Goal: Complete application form

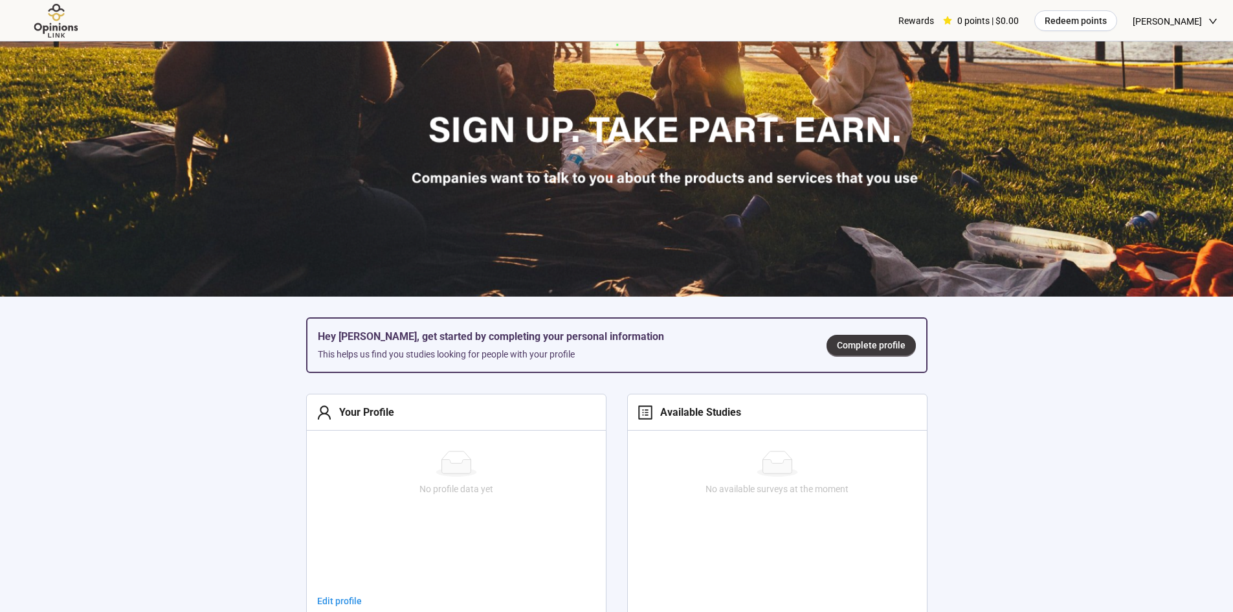
scroll to position [259, 0]
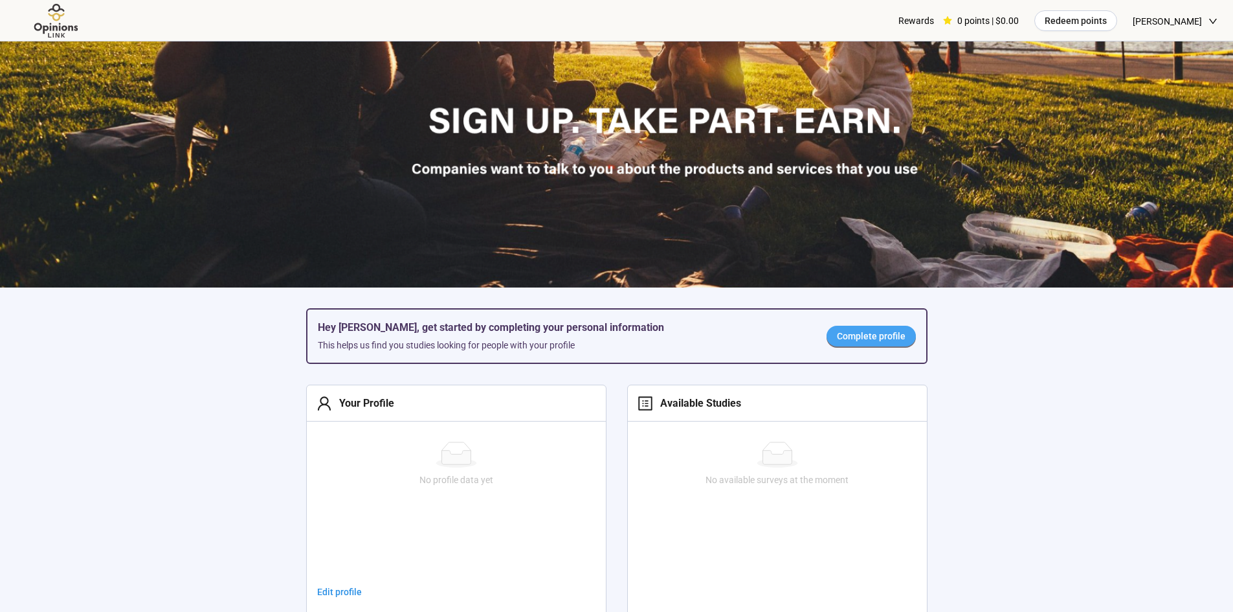
click at [834, 333] on link "Complete profile" at bounding box center [871, 336] width 89 height 21
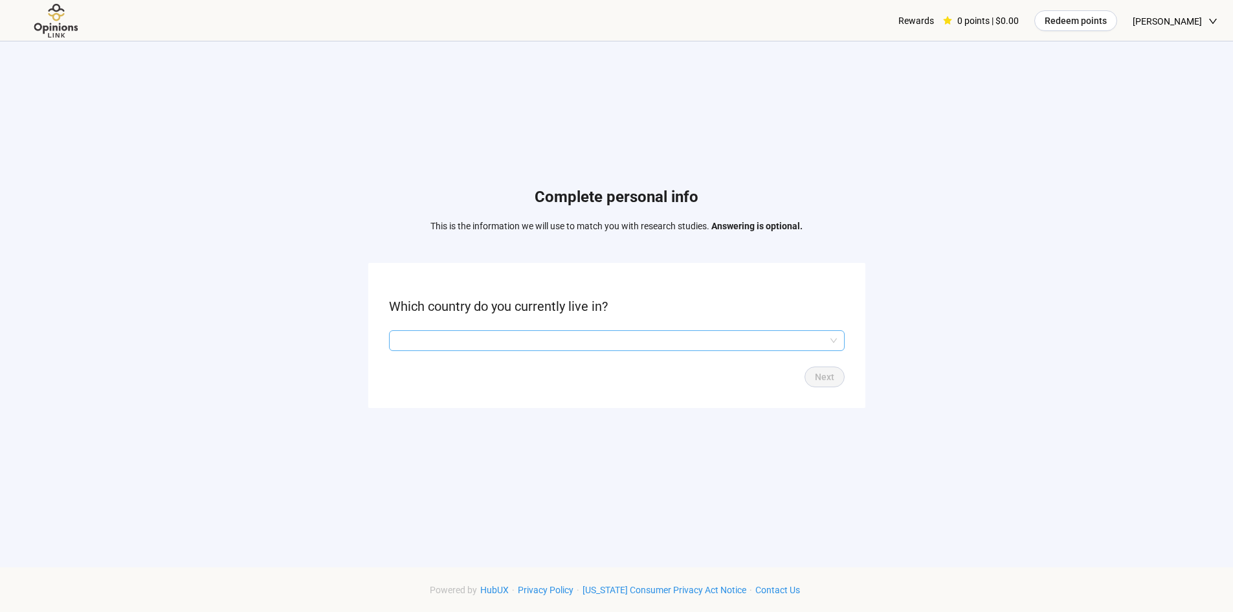
click at [700, 339] on input "search" at bounding box center [617, 340] width 440 height 19
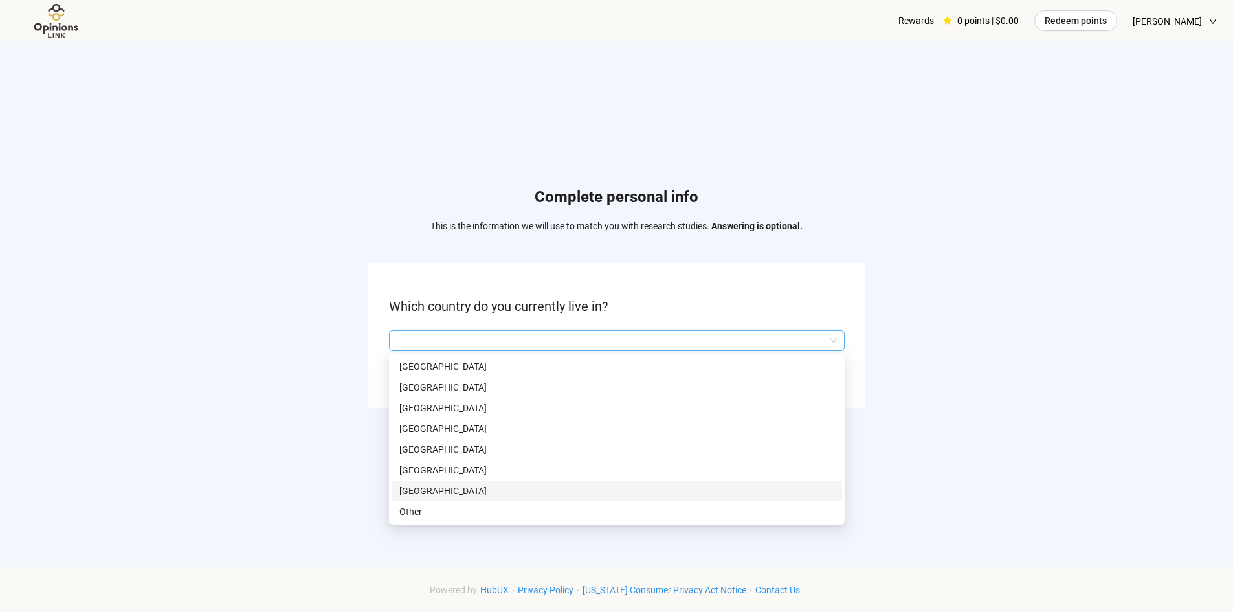
click at [458, 487] on p "[GEOGRAPHIC_DATA]" at bounding box center [616, 491] width 435 height 14
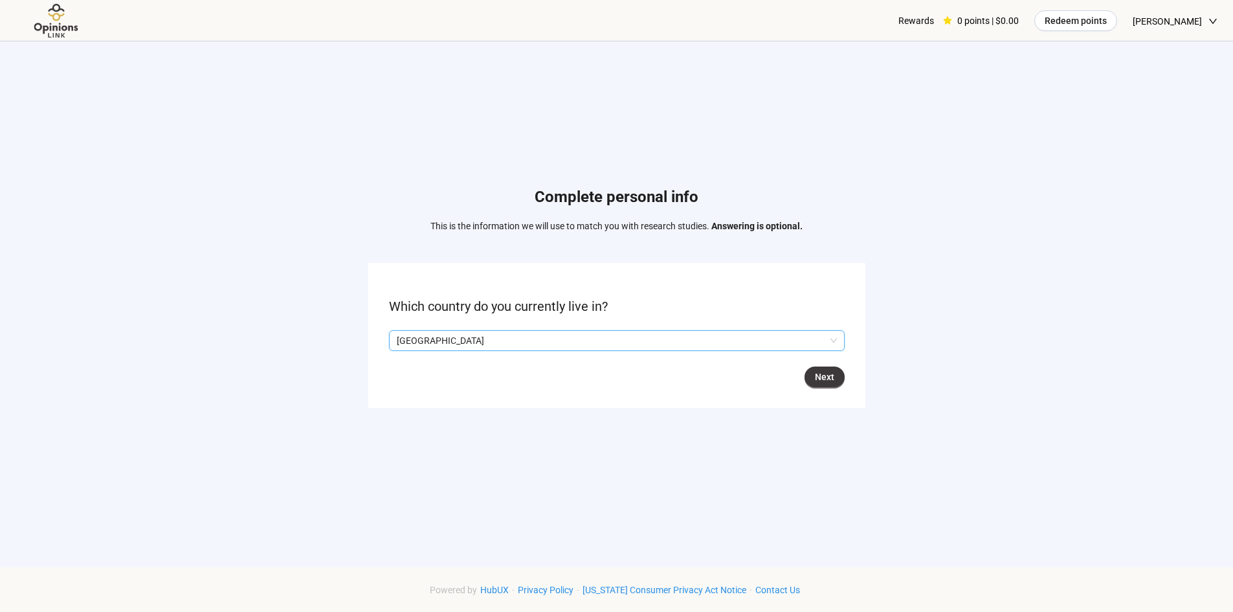
click at [814, 388] on form "Which country do you currently live in? Q2hhcmFjdGVyaXN0aWNBbnN3ZXJOb2RlOjA3Y2I…" at bounding box center [616, 335] width 497 height 144
click at [826, 372] on span "Next" at bounding box center [824, 377] width 19 height 14
click at [495, 344] on input "search" at bounding box center [617, 340] width 440 height 19
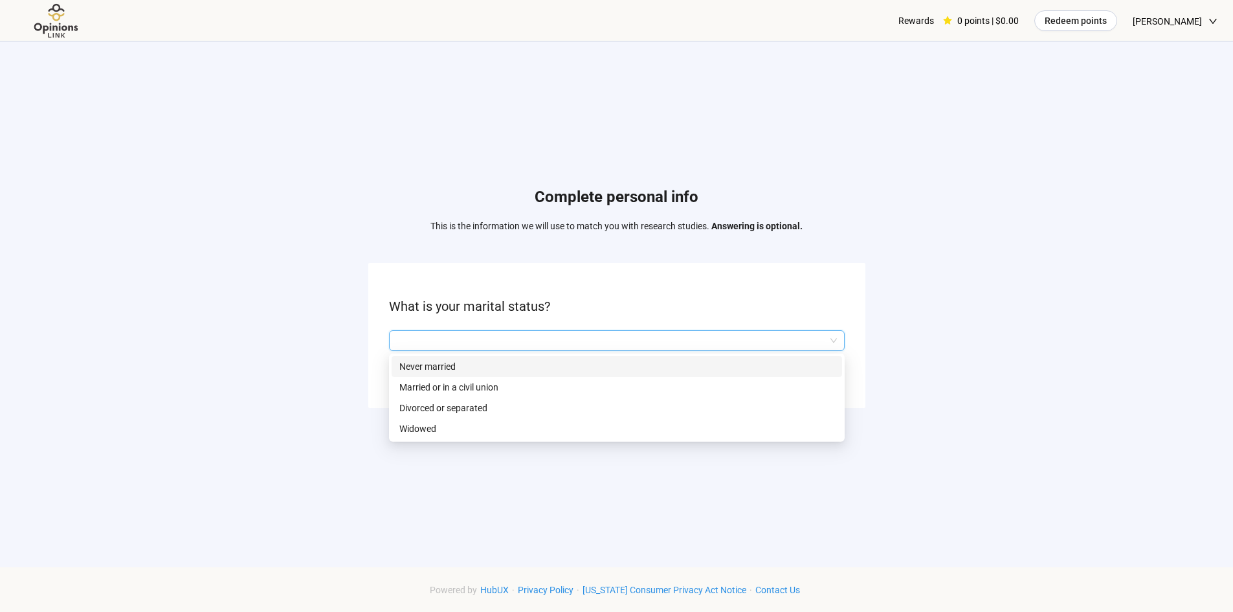
click at [447, 366] on p "Never married" at bounding box center [616, 366] width 435 height 14
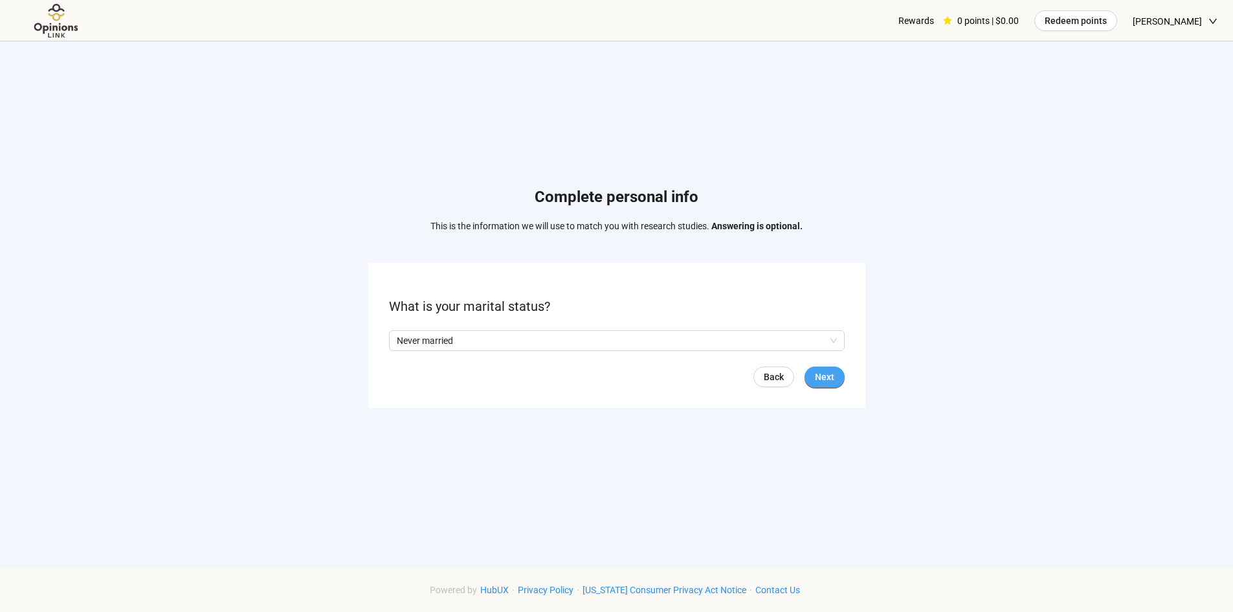
click at [836, 377] on button "Next" at bounding box center [825, 376] width 40 height 21
click at [563, 339] on input "search" at bounding box center [617, 340] width 440 height 19
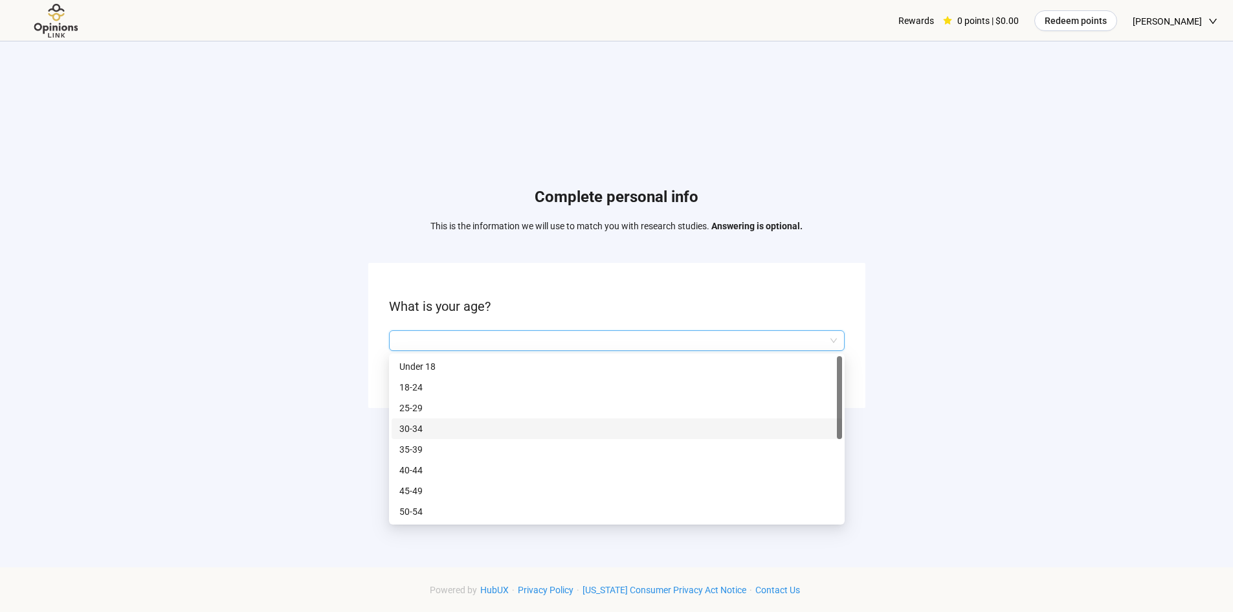
click at [462, 424] on p "30-34" at bounding box center [616, 428] width 435 height 14
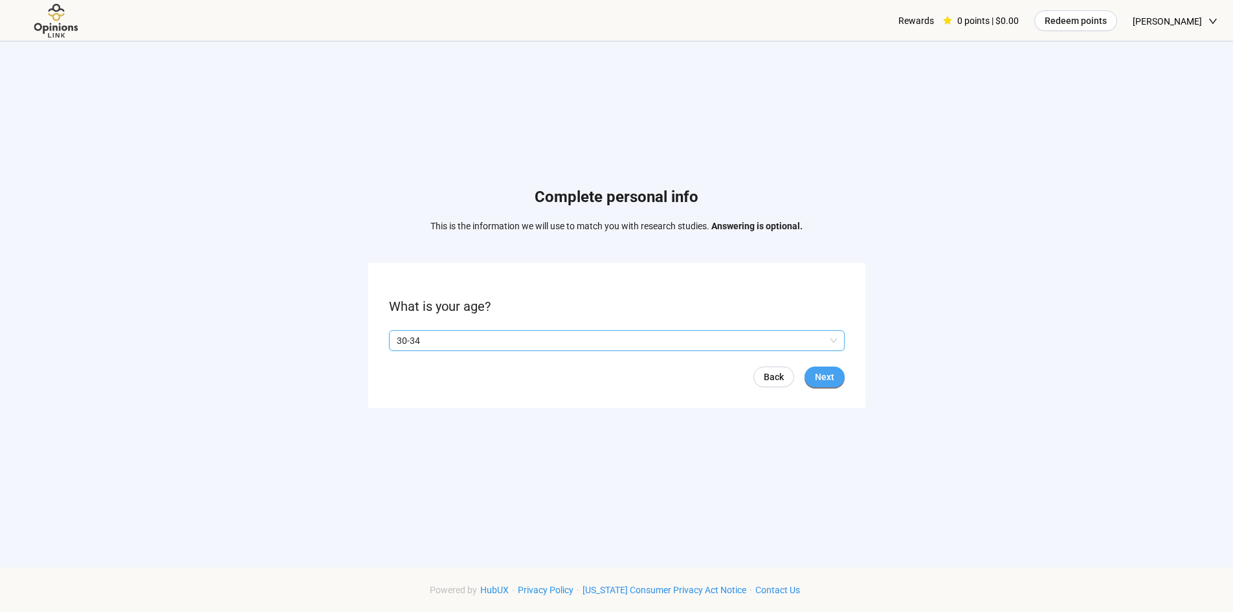
click at [836, 379] on button "Next" at bounding box center [825, 376] width 40 height 21
click at [441, 341] on p "No" at bounding box center [440, 340] width 12 height 14
click at [842, 371] on button "Next" at bounding box center [825, 376] width 40 height 21
click at [566, 348] on input "search" at bounding box center [617, 340] width 440 height 19
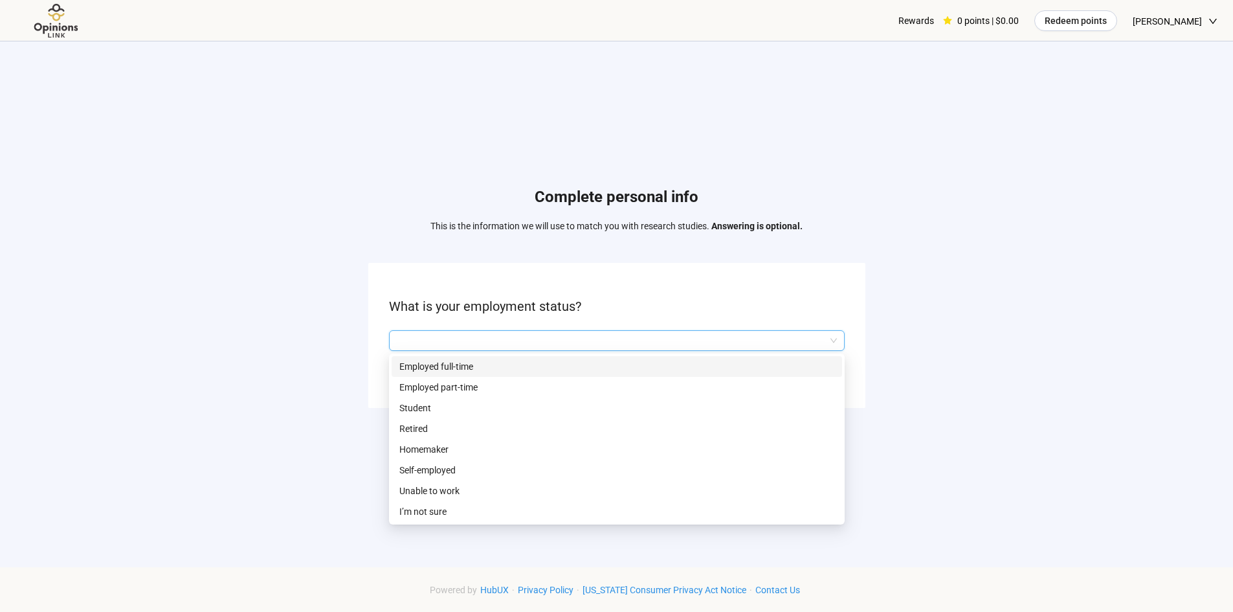
click at [559, 372] on p "Employed full-time" at bounding box center [616, 366] width 435 height 14
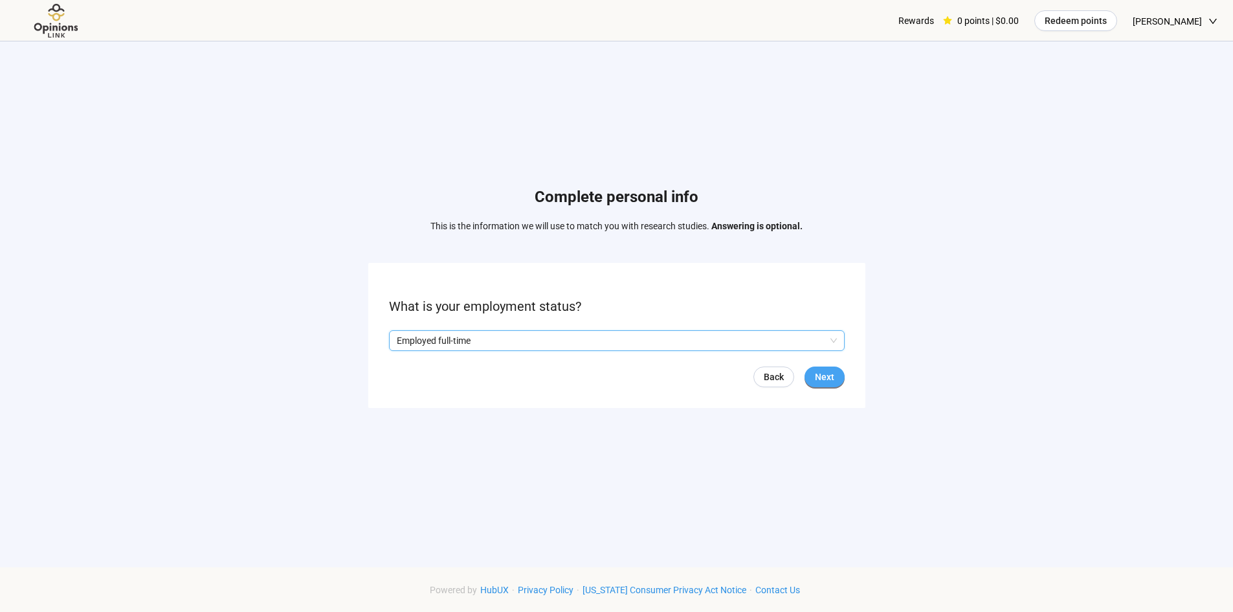
click at [832, 375] on span "Next" at bounding box center [824, 377] width 19 height 14
click at [541, 350] on input "search" at bounding box center [617, 340] width 440 height 19
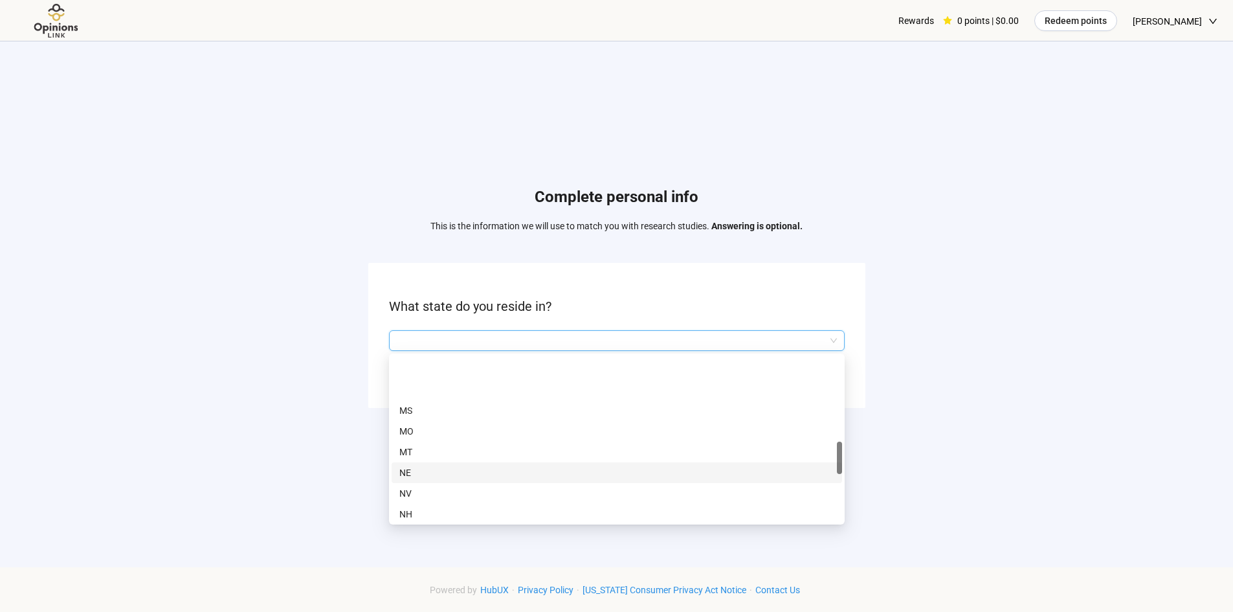
scroll to position [518, 0]
click at [447, 495] on p "NM" at bounding box center [616, 491] width 435 height 14
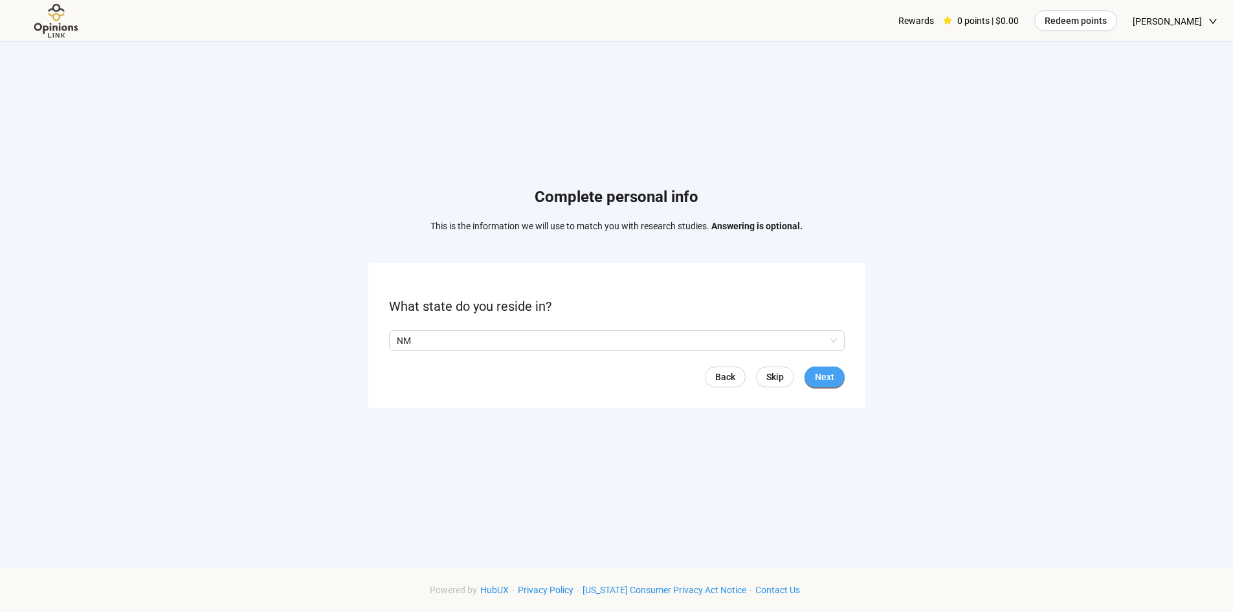
click at [817, 383] on span "Next" at bounding box center [824, 377] width 19 height 14
click at [597, 336] on input "search" at bounding box center [617, 340] width 440 height 19
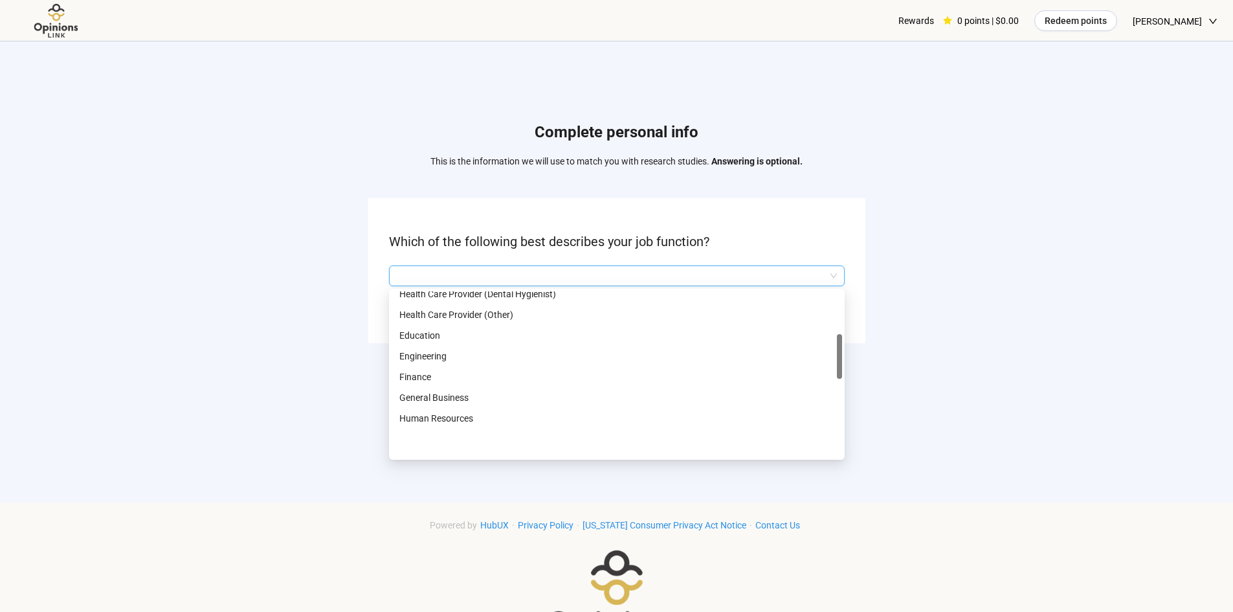
scroll to position [212, 0]
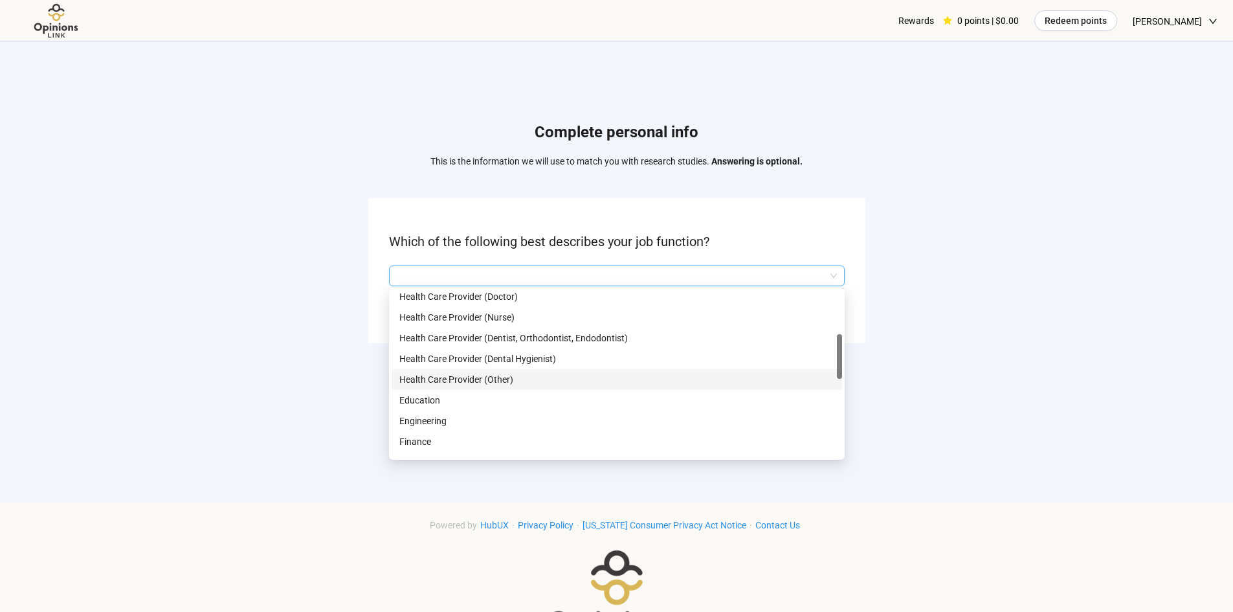
click at [458, 377] on p "Health Care Provider (Other)" at bounding box center [616, 379] width 435 height 14
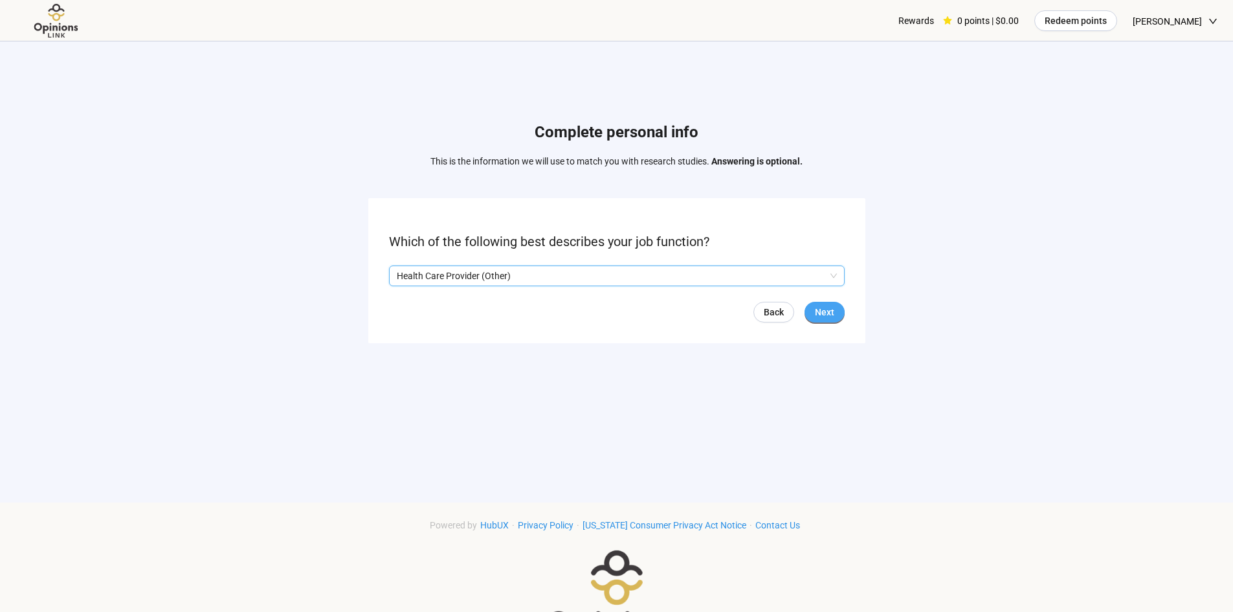
click at [829, 307] on span "Next" at bounding box center [824, 312] width 19 height 14
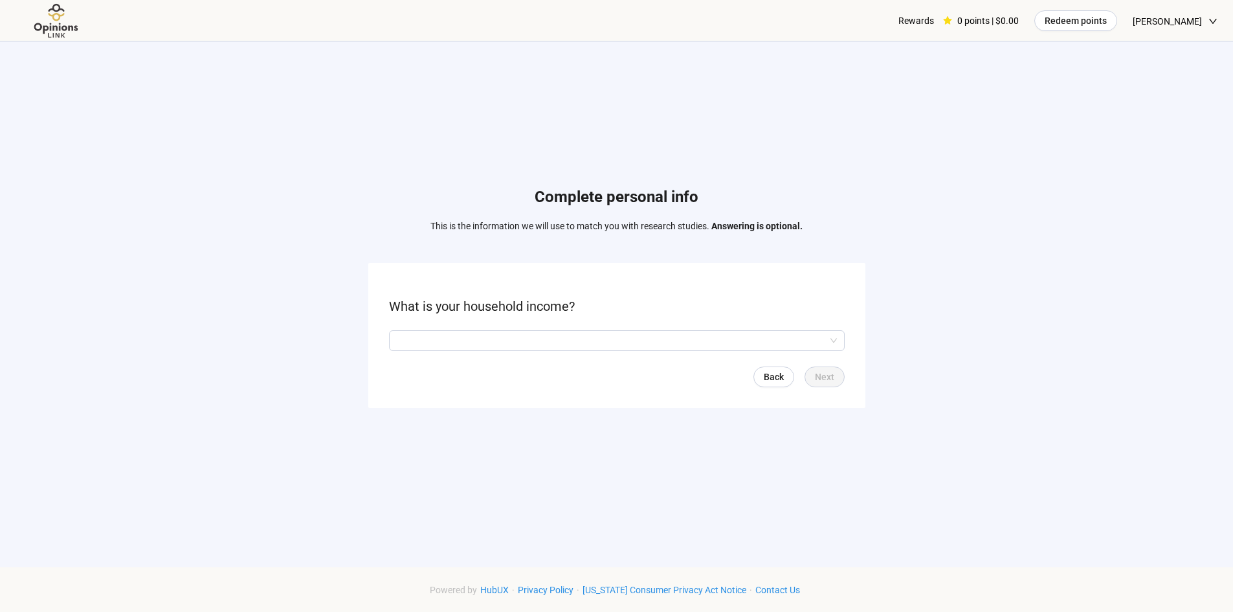
click at [819, 329] on form "What is your household income? Back Next" at bounding box center [616, 335] width 497 height 144
click at [815, 335] on input "search" at bounding box center [617, 340] width 440 height 19
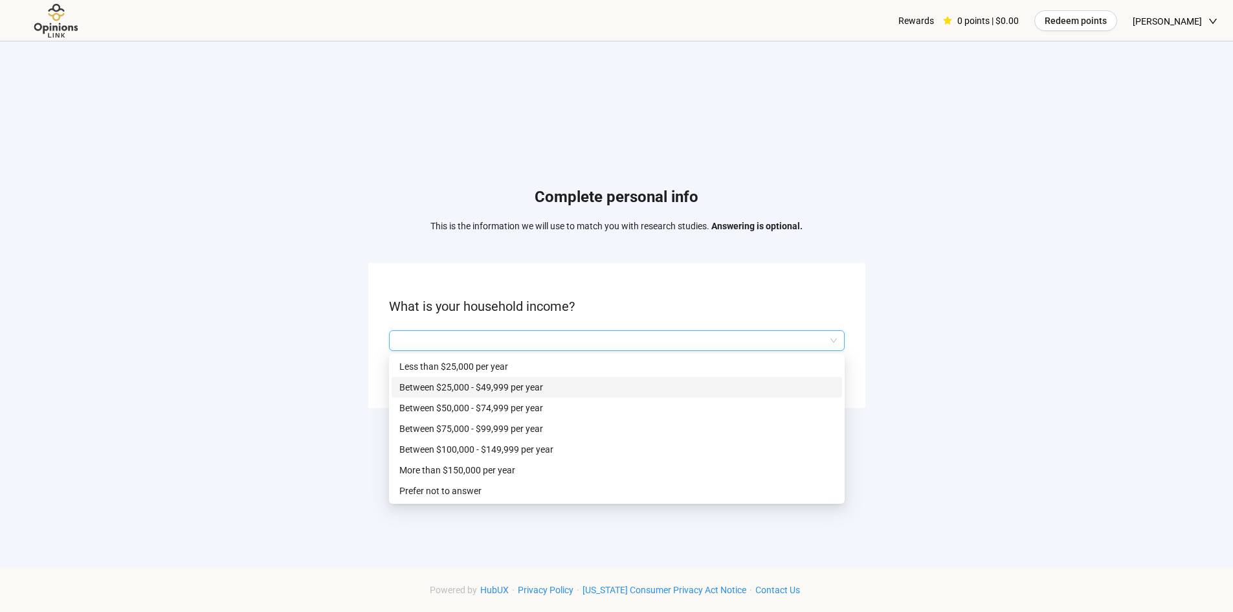
click at [474, 386] on p "Between $25,000 - $49,999 per year" at bounding box center [616, 387] width 435 height 14
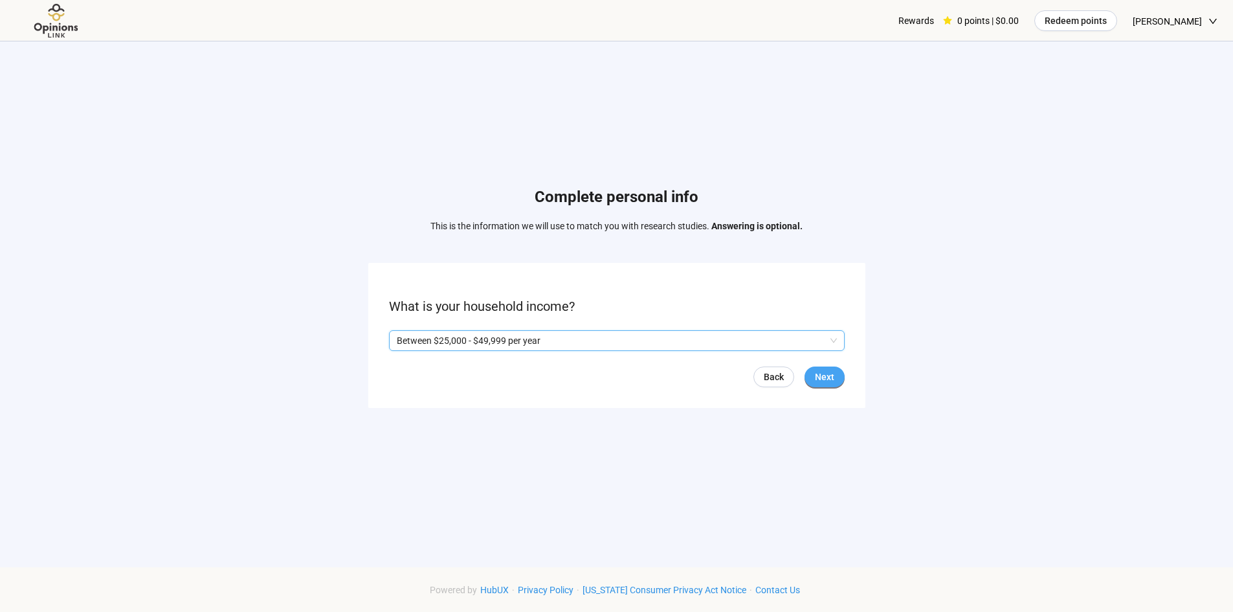
click at [832, 380] on span "Next" at bounding box center [824, 377] width 19 height 14
click at [389, 342] on span at bounding box center [394, 340] width 10 height 10
click at [831, 375] on span "Next" at bounding box center [824, 377] width 19 height 14
click at [541, 345] on input "search" at bounding box center [617, 340] width 440 height 19
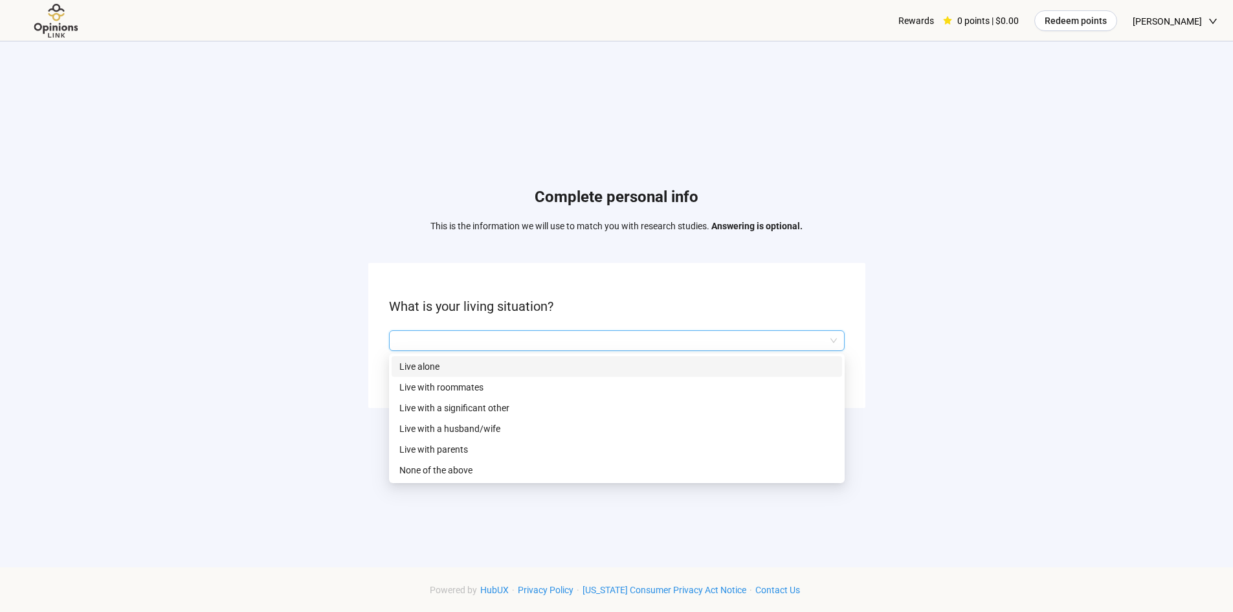
click at [535, 357] on div "Live alone" at bounding box center [617, 366] width 451 height 21
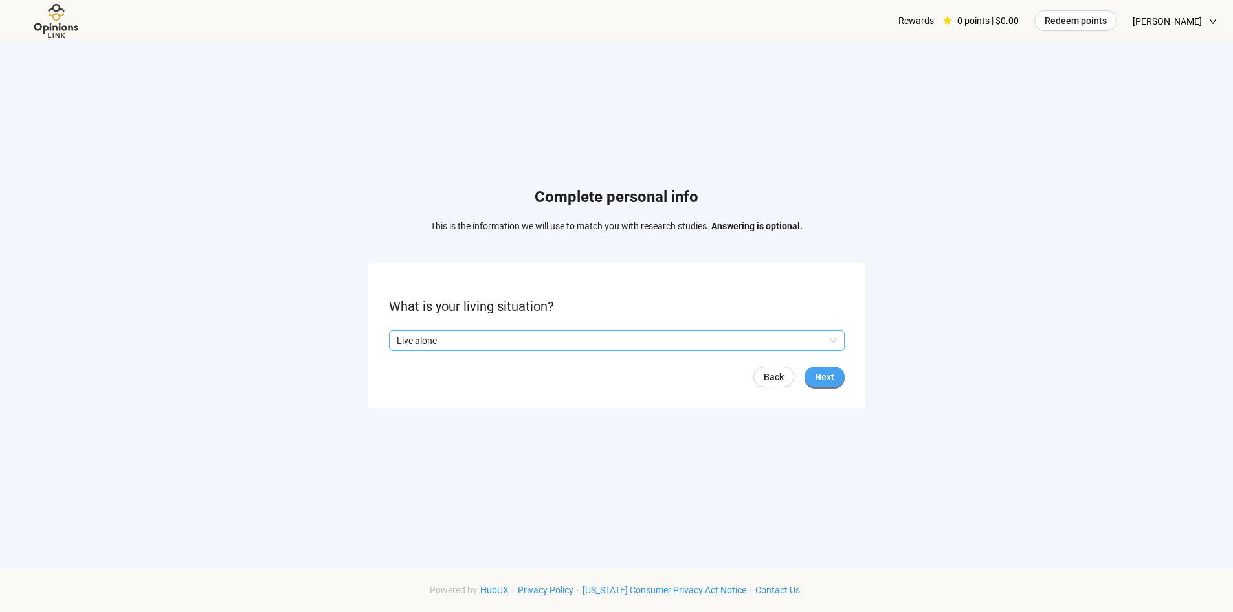
click at [838, 377] on button "Next" at bounding box center [825, 376] width 40 height 21
click at [539, 344] on input "search" at bounding box center [617, 340] width 440 height 19
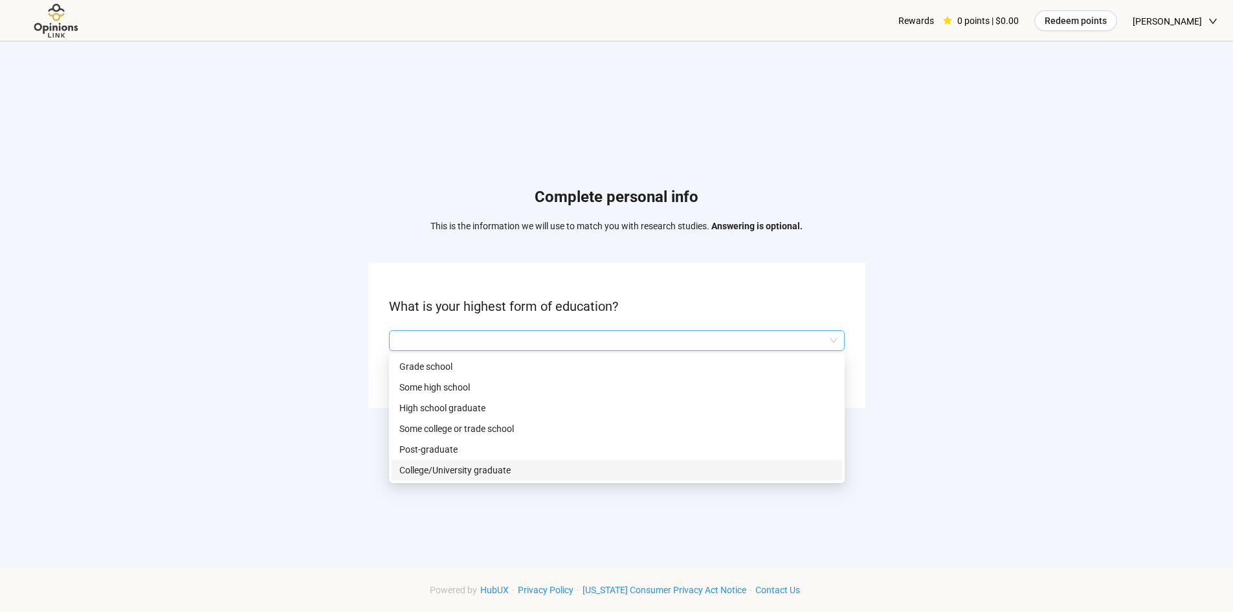
drag, startPoint x: 559, startPoint y: 450, endPoint x: 533, endPoint y: 478, distance: 38.0
click at [533, 478] on div "Grade school Some high school High school graduate Some college or trade school…" at bounding box center [617, 418] width 451 height 124
click at [442, 452] on p "Post-graduate" at bounding box center [616, 449] width 435 height 14
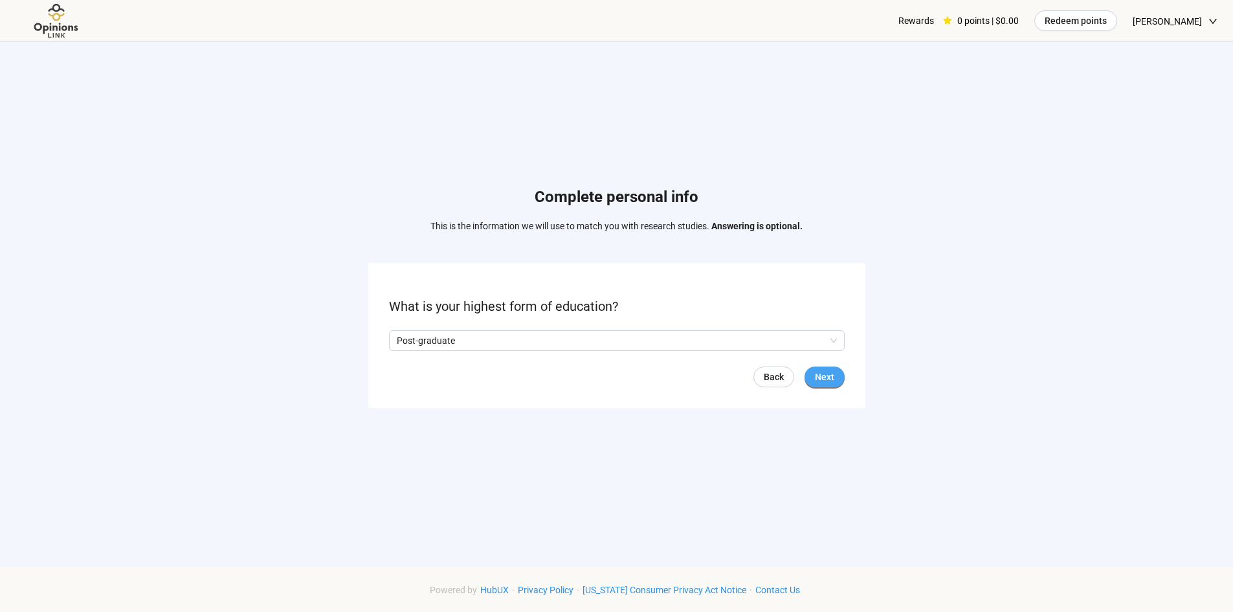
click at [815, 386] on button "Next" at bounding box center [825, 376] width 40 height 21
click at [556, 333] on input "search" at bounding box center [617, 340] width 440 height 19
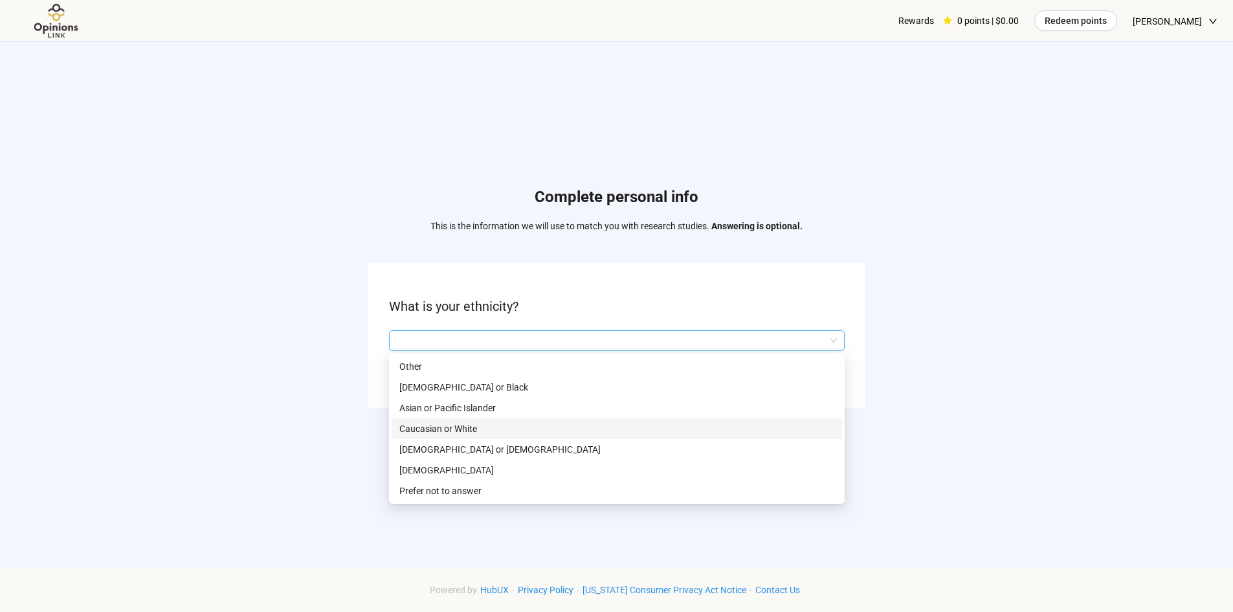
click at [492, 429] on p "Caucasian or White" at bounding box center [616, 428] width 435 height 14
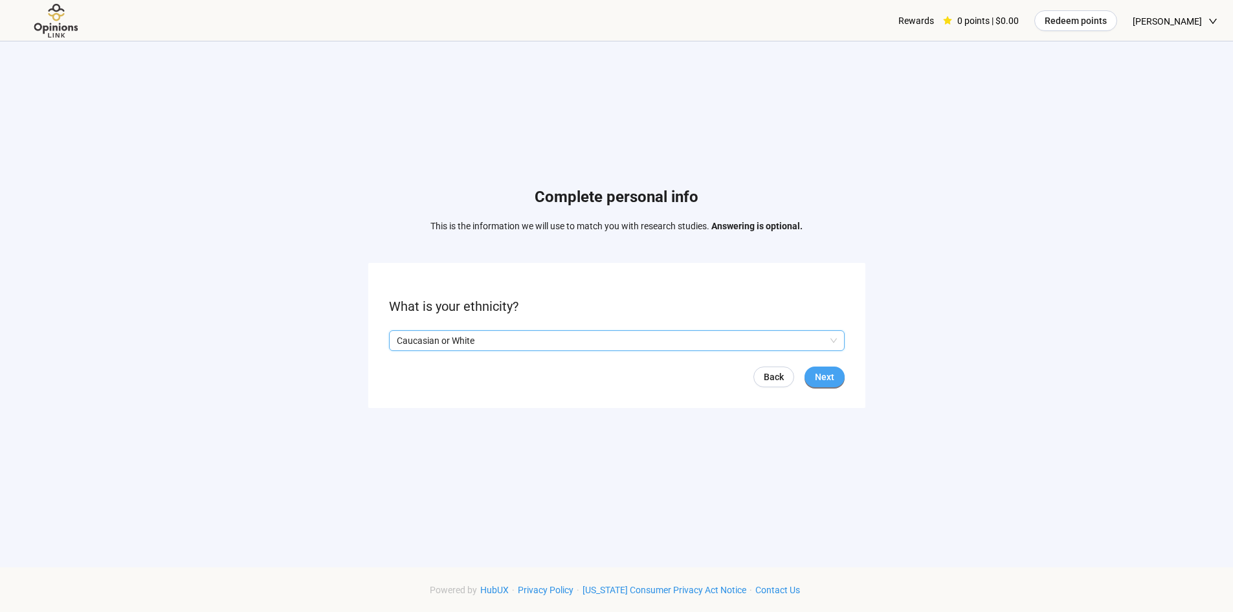
click at [832, 379] on span "Next" at bounding box center [824, 377] width 19 height 14
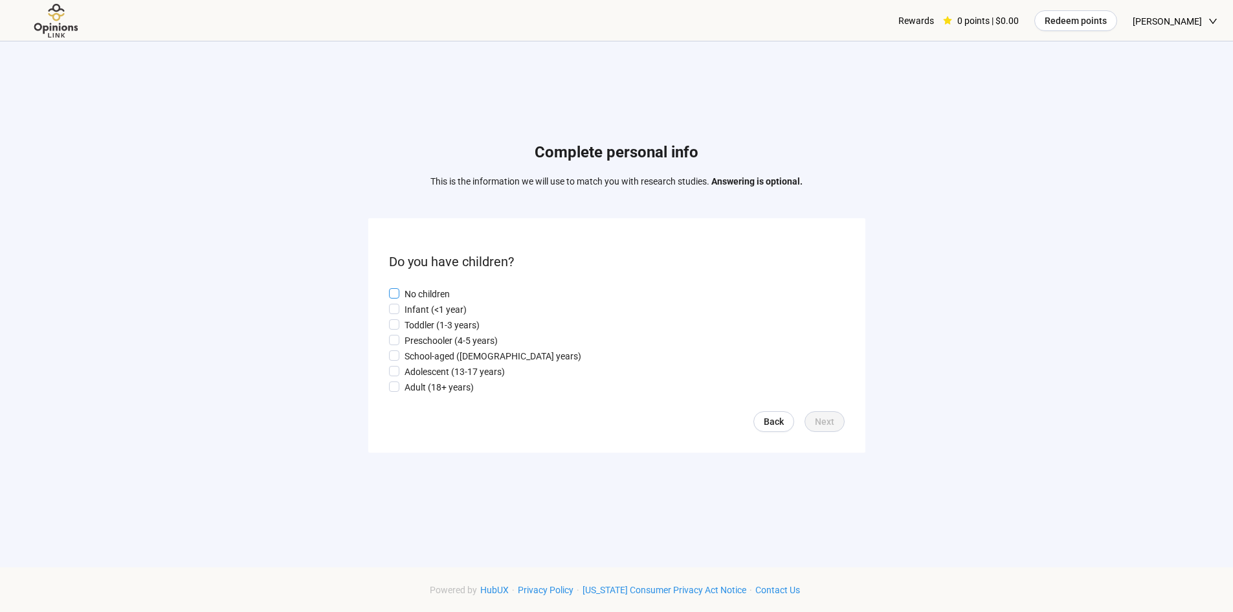
click at [425, 287] on p "No children" at bounding box center [427, 294] width 45 height 14
click at [828, 422] on span "Next" at bounding box center [824, 421] width 19 height 14
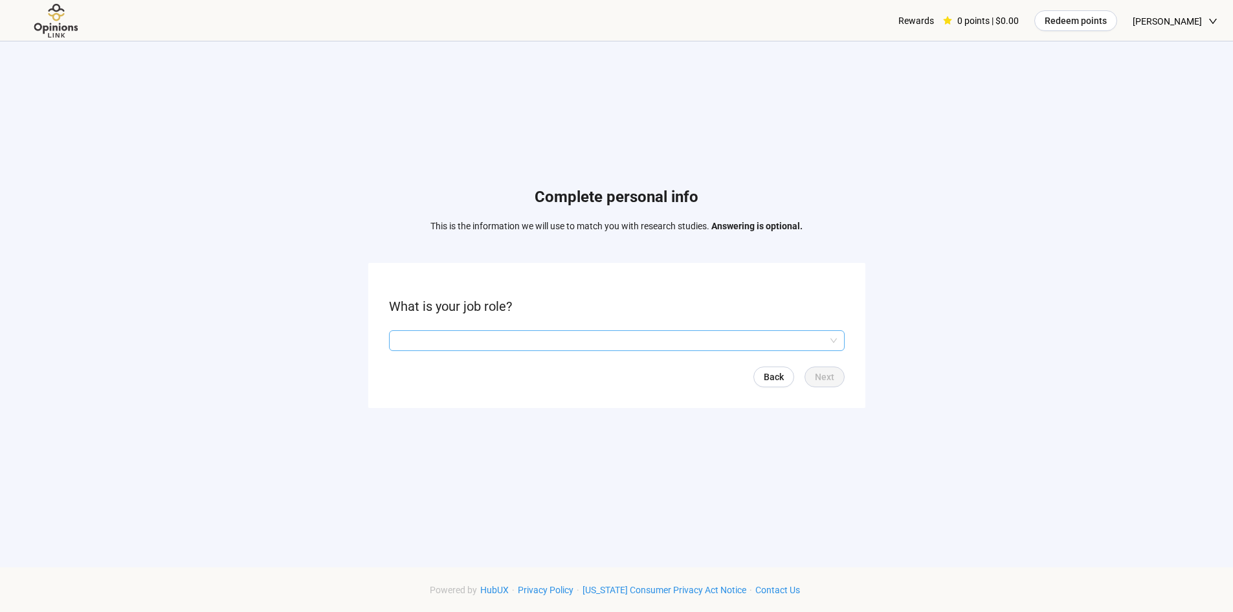
click at [688, 348] on input "search" at bounding box center [617, 340] width 440 height 19
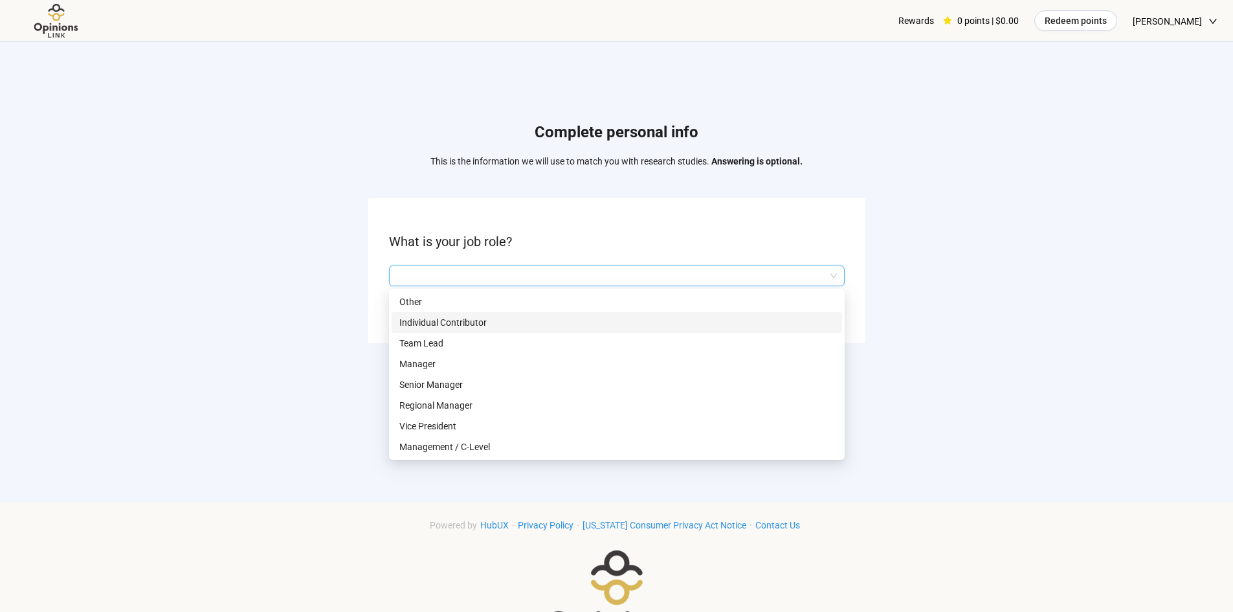
click at [452, 312] on div "Individual Contributor" at bounding box center [617, 322] width 451 height 21
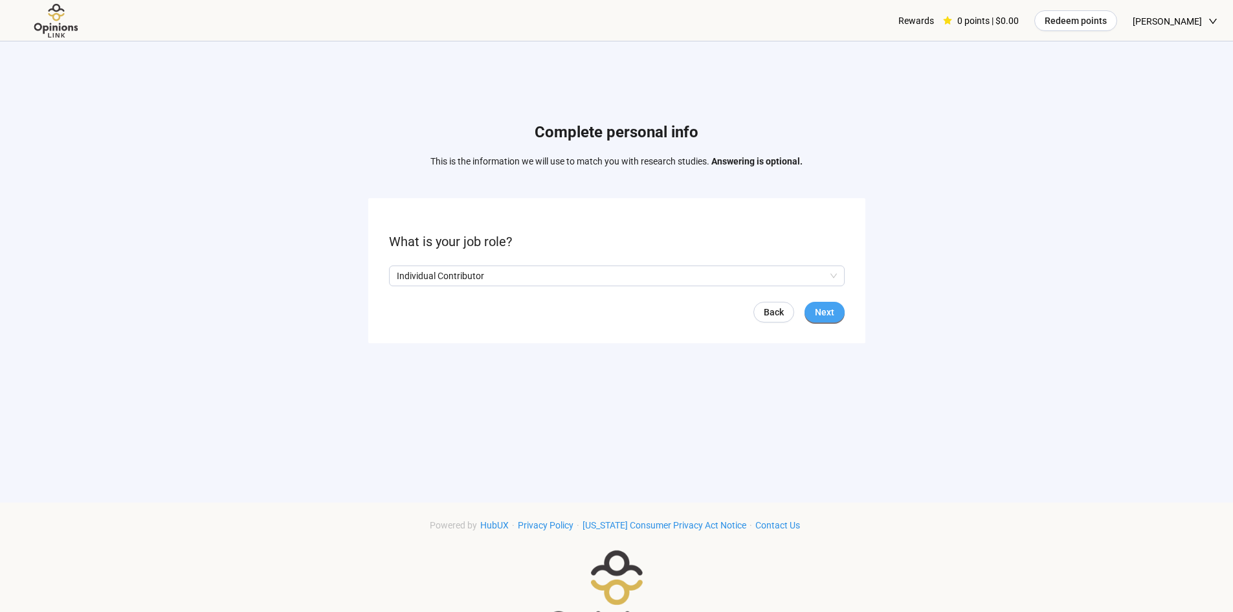
click at [816, 307] on span "Next" at bounding box center [824, 312] width 19 height 14
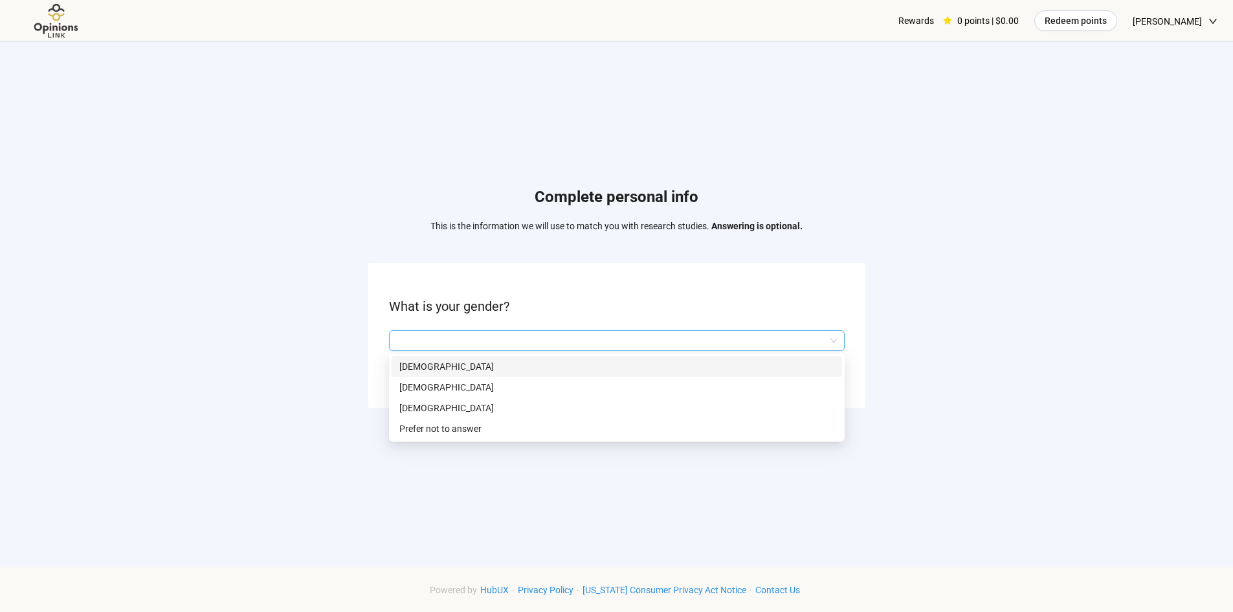
click at [725, 338] on input "search" at bounding box center [617, 340] width 440 height 19
click at [679, 388] on p "[DEMOGRAPHIC_DATA]" at bounding box center [616, 387] width 435 height 14
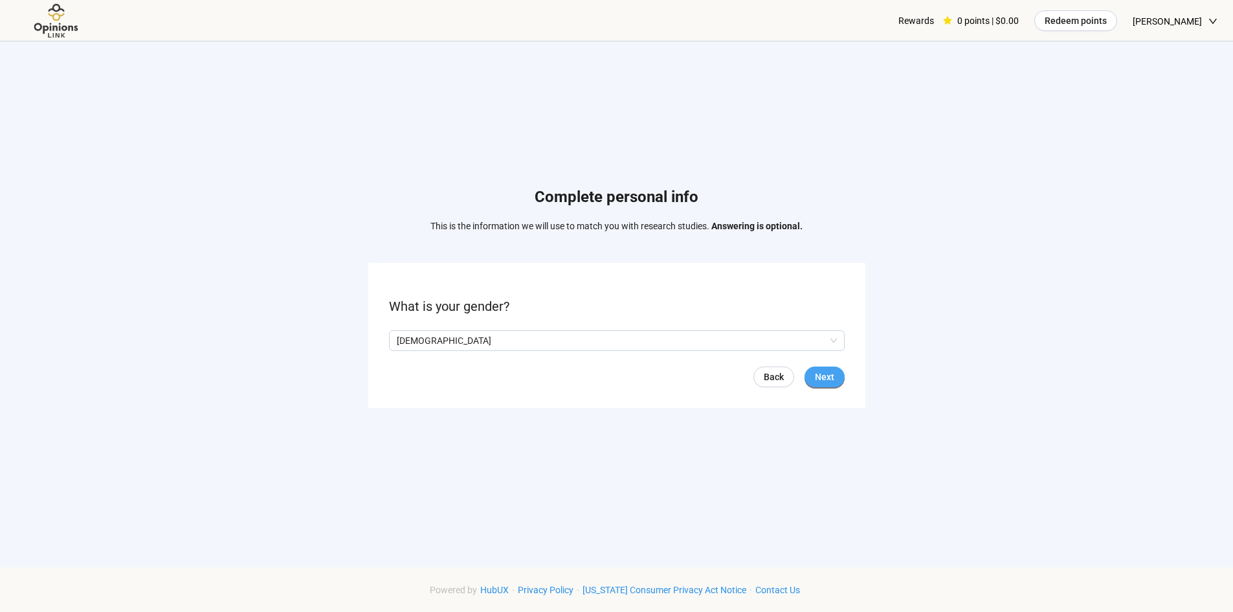
click at [826, 379] on span "Next" at bounding box center [824, 377] width 19 height 14
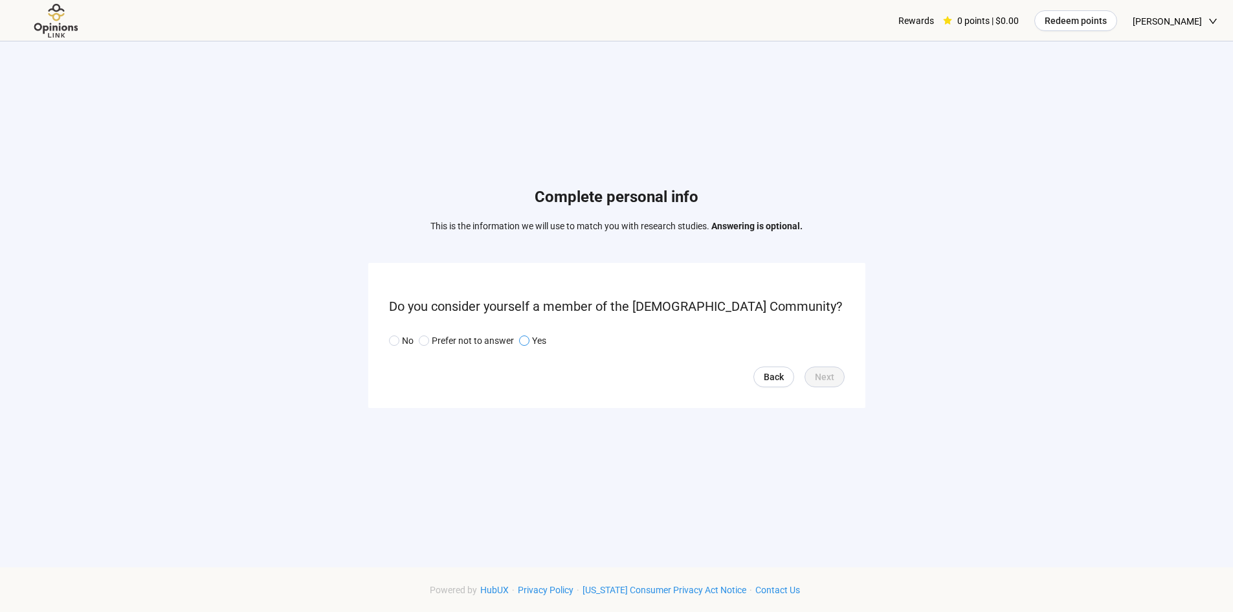
click at [539, 342] on p "Yes" at bounding box center [539, 340] width 14 height 14
click at [810, 373] on button "Next" at bounding box center [825, 376] width 40 height 21
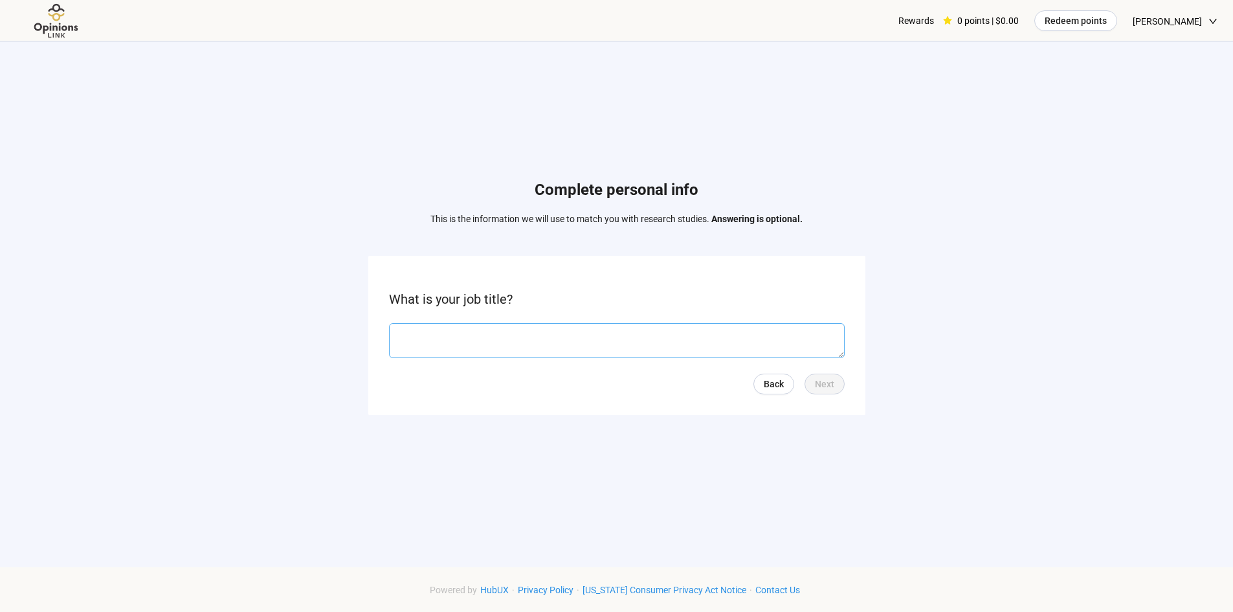
click at [628, 339] on textarea at bounding box center [617, 340] width 456 height 35
type textarea "**********"
click at [829, 394] on form "**********" at bounding box center [616, 335] width 497 height 159
click at [829, 390] on span "Next" at bounding box center [824, 384] width 19 height 14
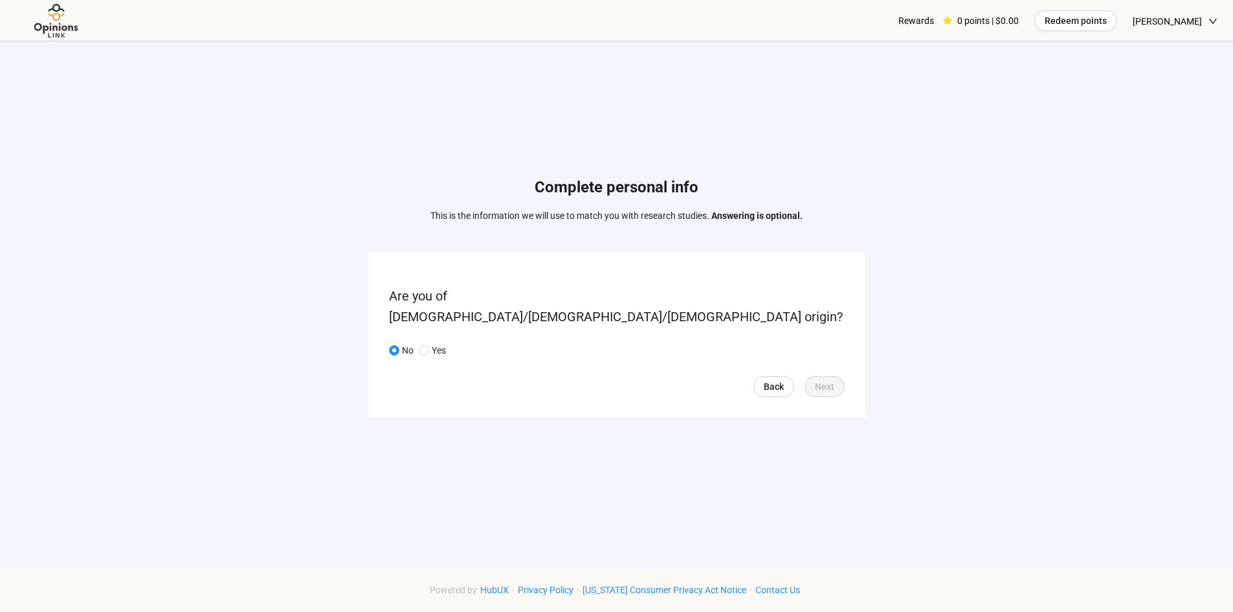
click at [401, 343] on span "No" at bounding box center [406, 350] width 14 height 14
drag, startPoint x: 451, startPoint y: 337, endPoint x: 435, endPoint y: 338, distance: 15.6
click at [447, 343] on div "No Yes" at bounding box center [420, 350] width 62 height 14
click at [401, 344] on span "No" at bounding box center [406, 350] width 14 height 14
click at [430, 343] on span "Yes" at bounding box center [437, 350] width 17 height 14
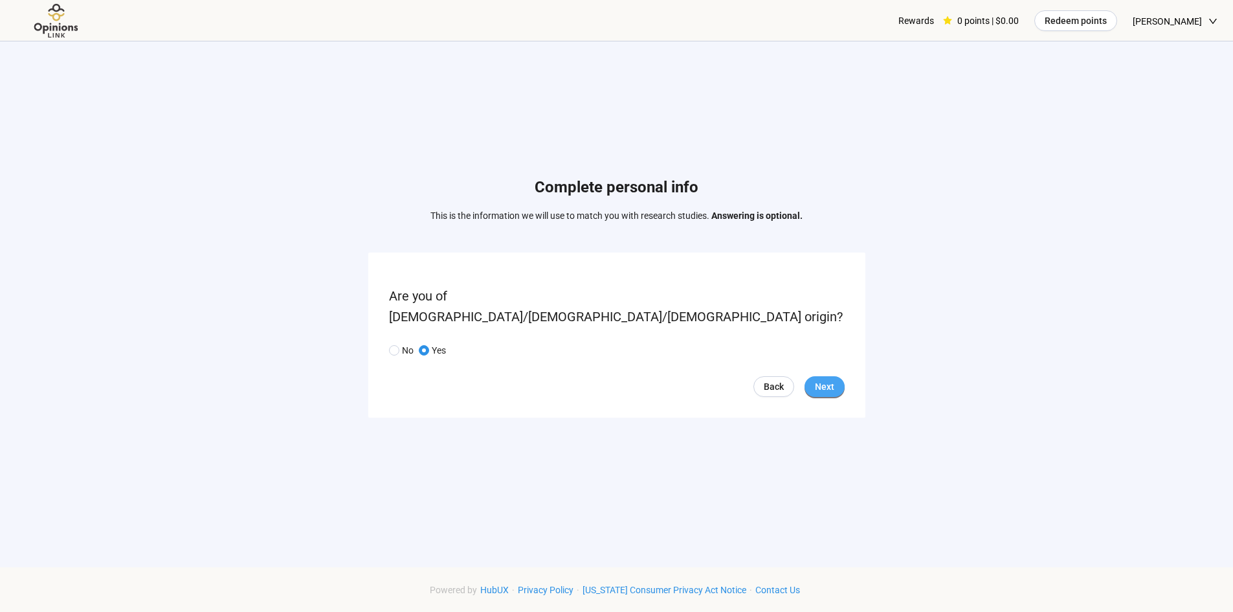
click at [834, 379] on span "Next" at bounding box center [824, 386] width 19 height 14
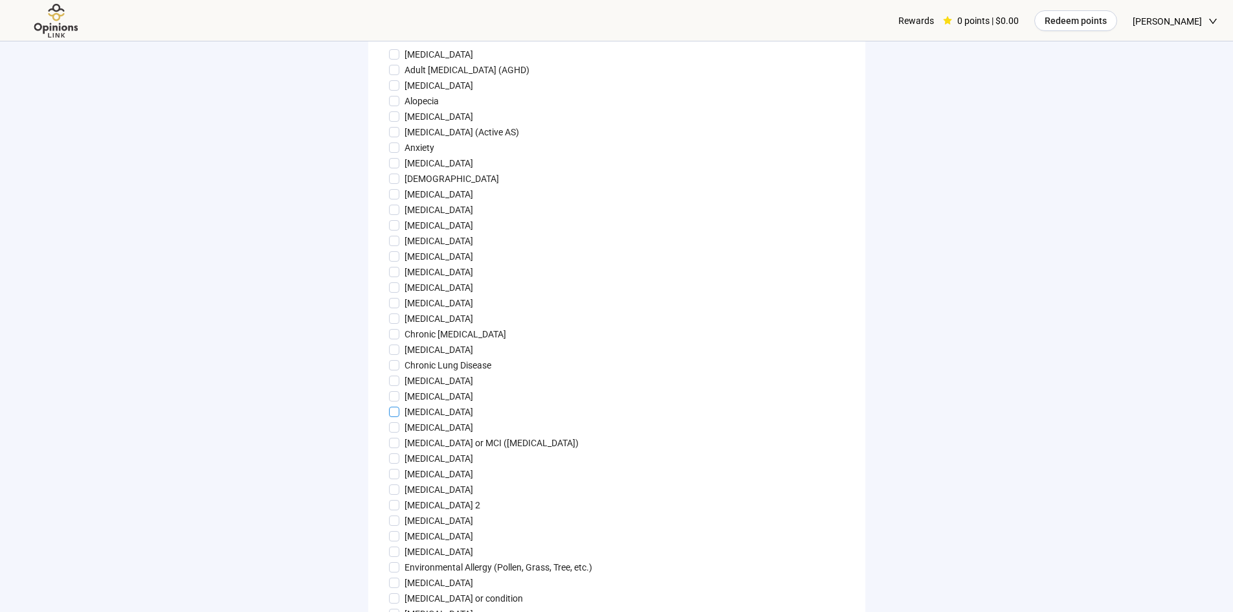
scroll to position [194, 0]
click at [417, 465] on p "[MEDICAL_DATA]" at bounding box center [439, 458] width 69 height 14
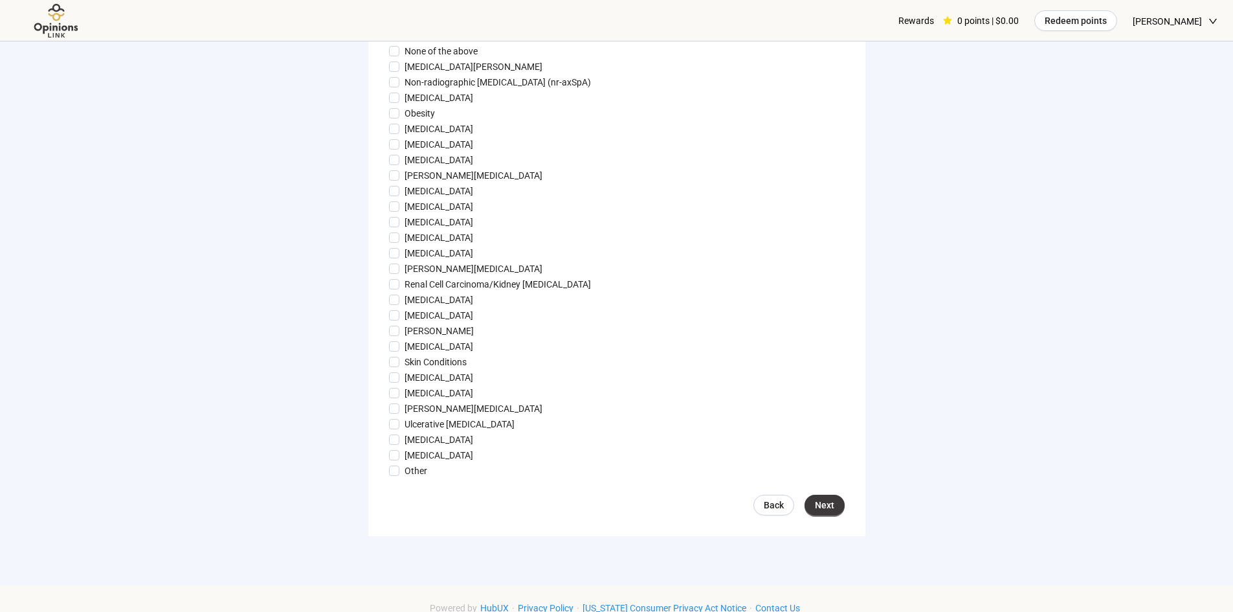
scroll to position [1230, 0]
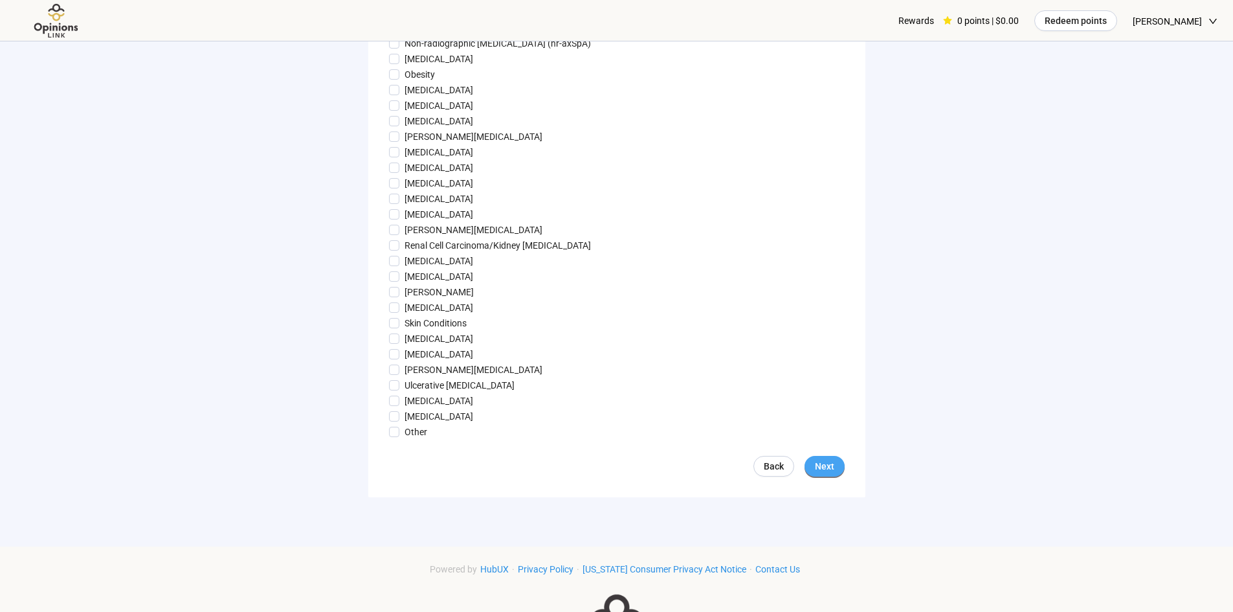
click at [819, 473] on span "Next" at bounding box center [824, 466] width 19 height 14
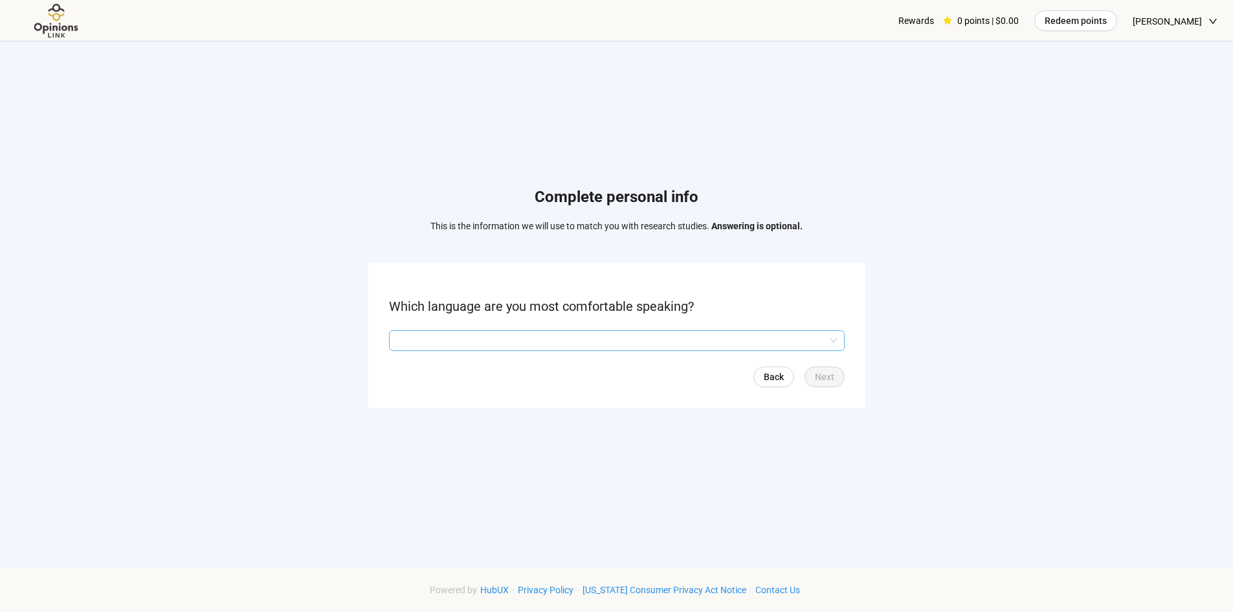
click at [570, 339] on input "search" at bounding box center [617, 340] width 440 height 19
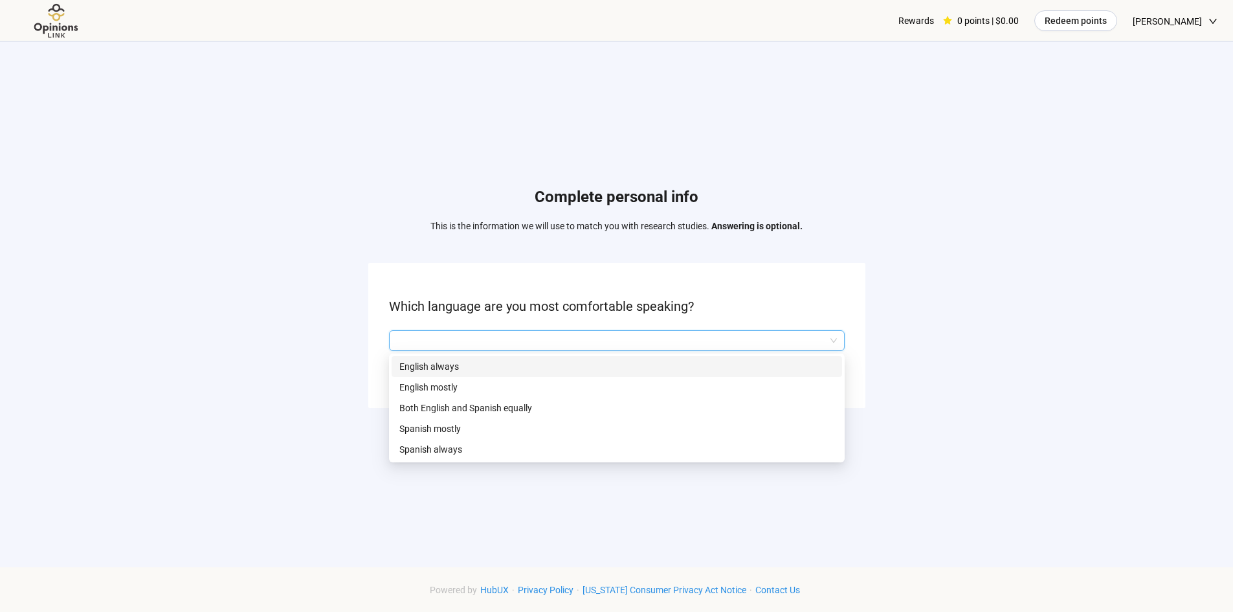
click at [524, 374] on div "English always" at bounding box center [617, 366] width 451 height 21
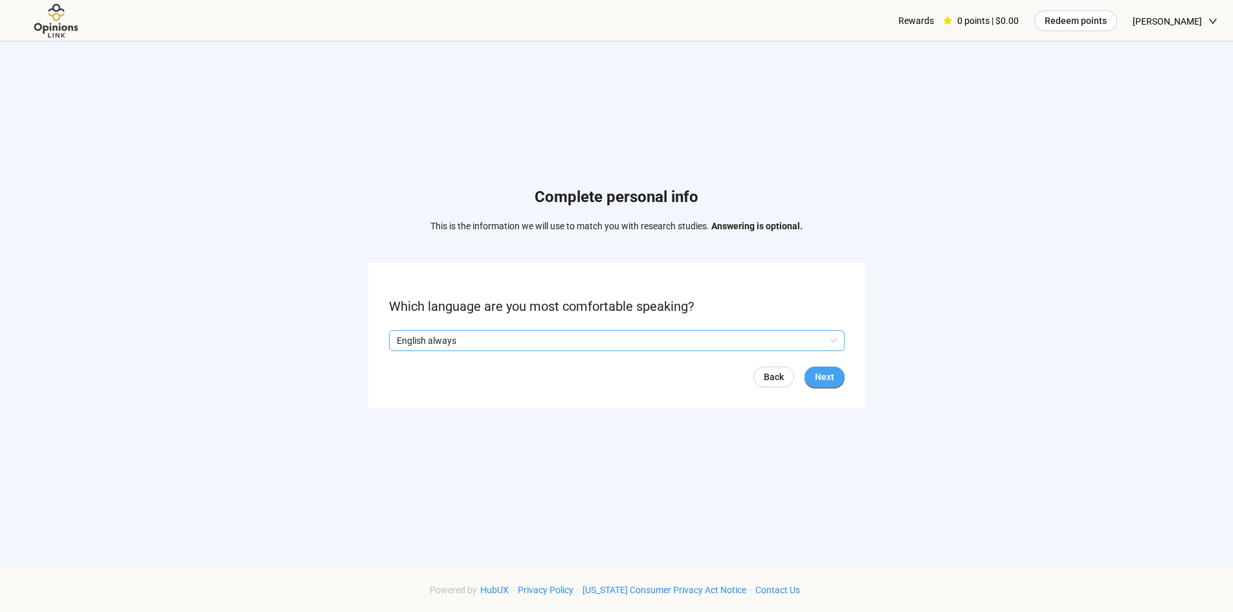
click at [832, 379] on span "Next" at bounding box center [824, 377] width 19 height 14
click at [824, 373] on span "Next" at bounding box center [824, 377] width 19 height 14
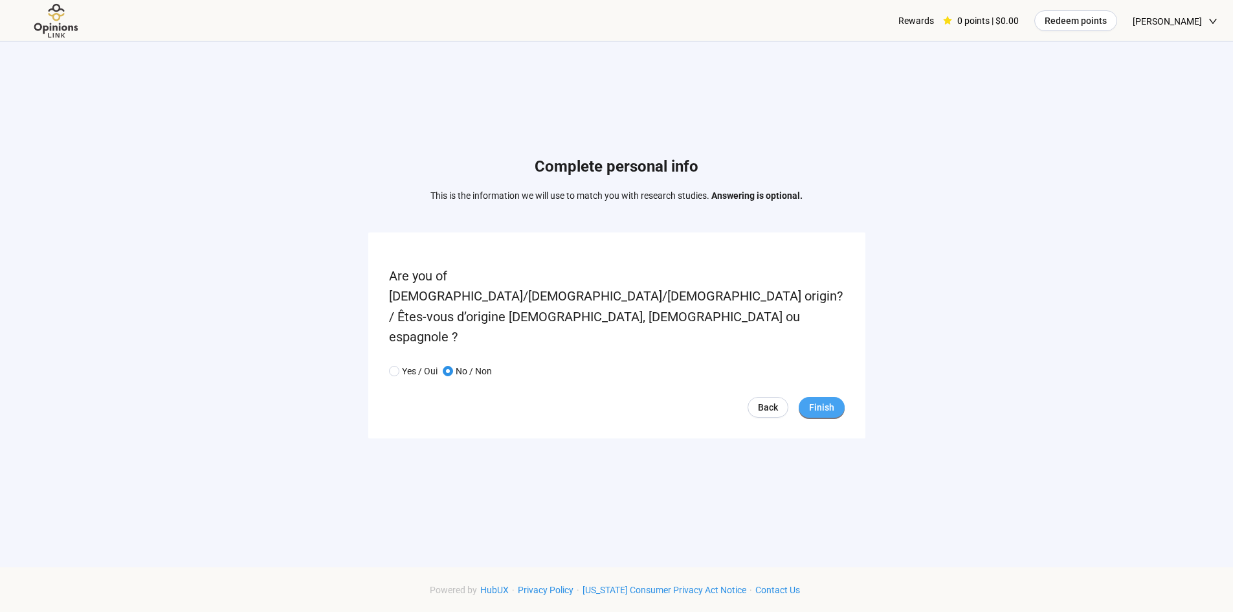
click at [819, 400] on span "Finish" at bounding box center [821, 407] width 25 height 14
